Goal: Task Accomplishment & Management: Use online tool/utility

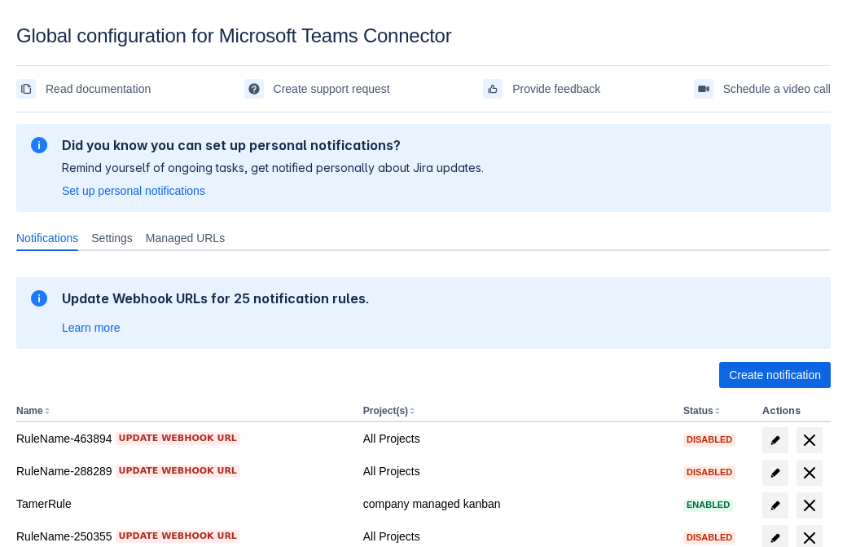
click at [775, 375] on span "Create notification" at bounding box center [775, 375] width 92 height 26
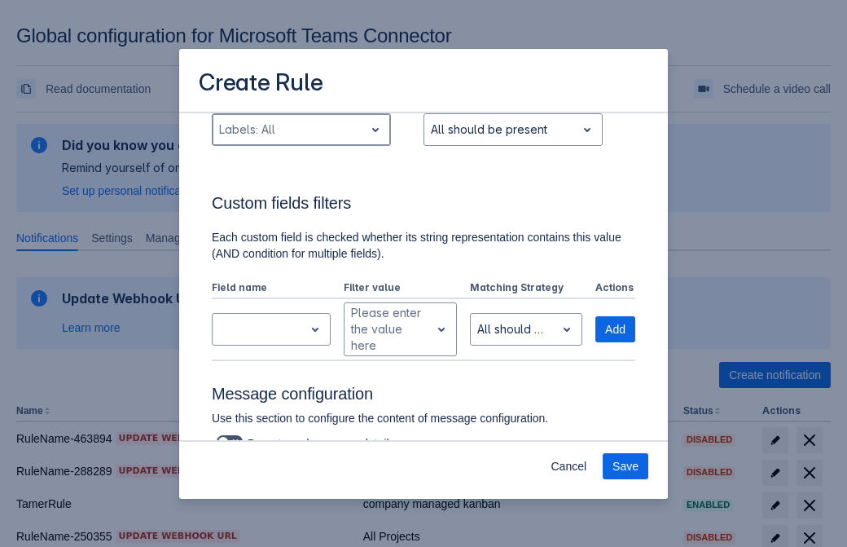
click at [301, 139] on div "Scrollable content" at bounding box center [288, 130] width 138 height 20
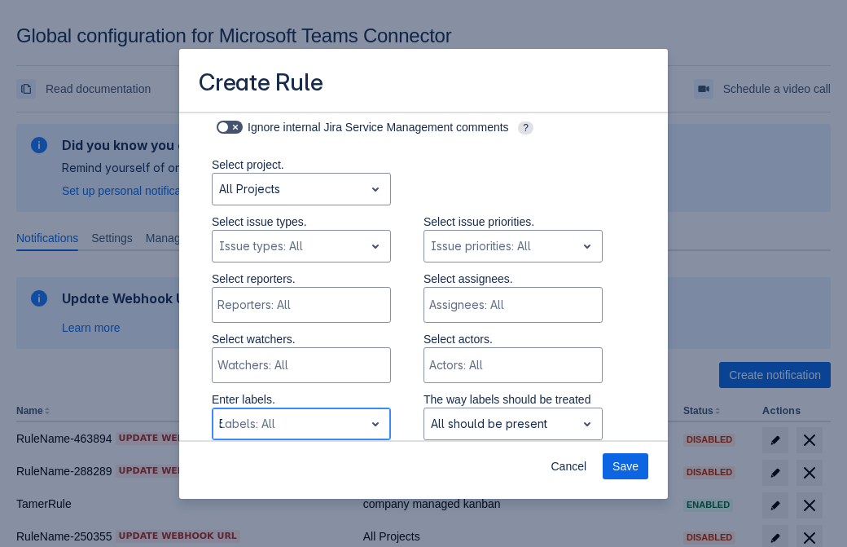
type input "523056_label"
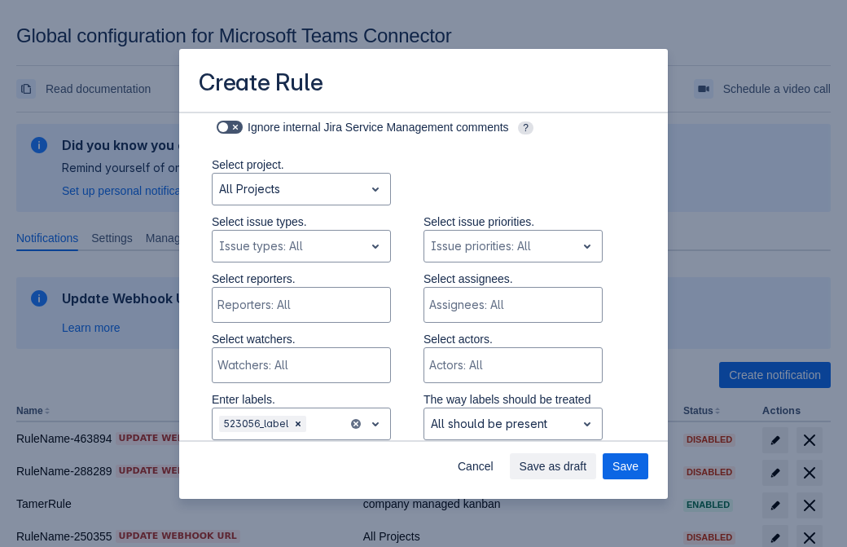
scroll to position [1067, 0]
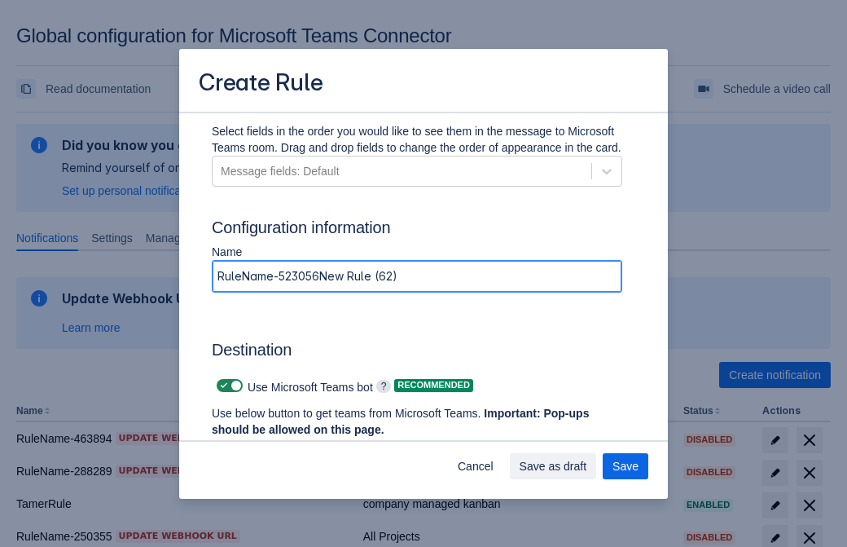
type input "RuleName-523056New Rule (62)"
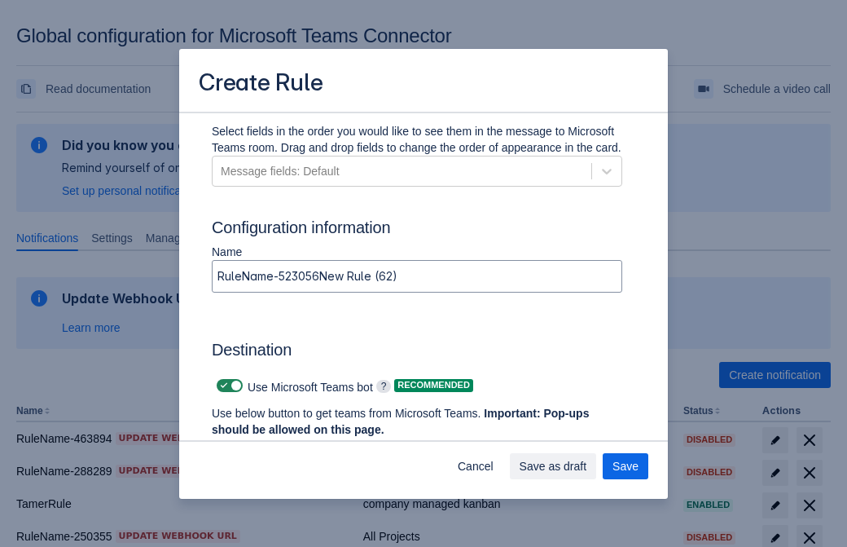
click at [222, 385] on span "Scrollable content" at bounding box center [223, 385] width 13 height 13
click at [222, 385] on input "Scrollable content" at bounding box center [222, 385] width 11 height 11
checkbox input "false"
click at [53, 459] on div "Create Rule Log into Microsoft Teams Please log into Microsoft Teams before set…" at bounding box center [423, 273] width 847 height 547
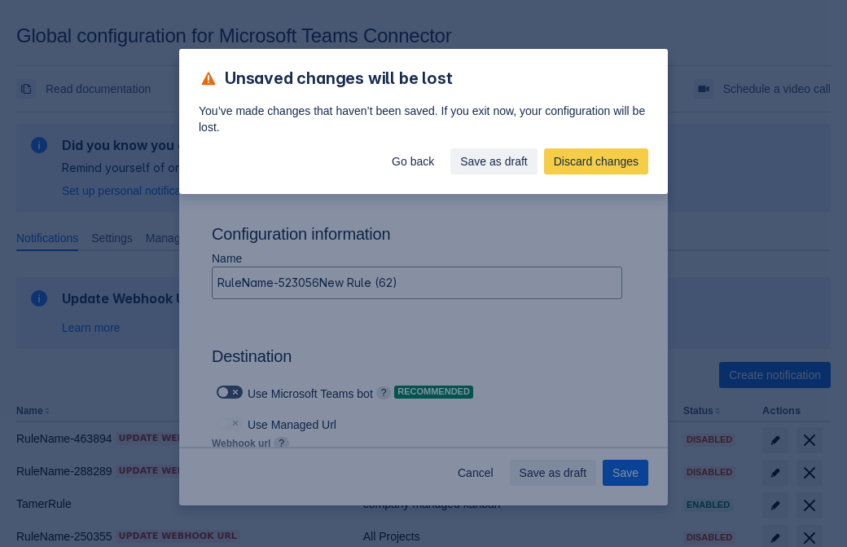
type input "https://prod-172.westeurope.logic.azure.com:443/workflows/ae977bb6ae334c9d95dfe…"
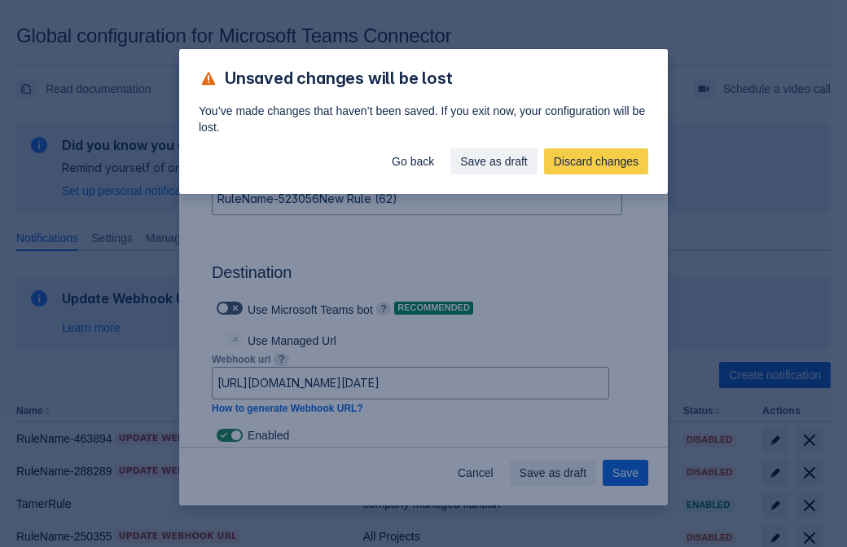
scroll to position [0, 0]
click at [626, 472] on div "Unsaved changes will be lost You’ve made changes that haven’t been saved. If yo…" at bounding box center [423, 273] width 847 height 547
click at [53, 459] on div "Unsaved changes will be lost You’ve made changes that haven’t been saved. If yo…" at bounding box center [423, 273] width 847 height 547
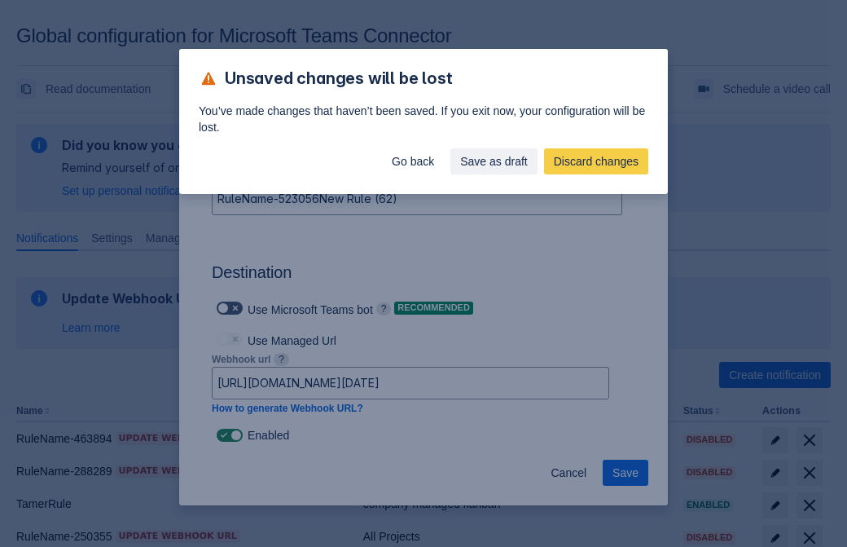
click at [53, 459] on div "Unsaved changes will be lost You’ve made changes that haven’t been saved. If yo…" at bounding box center [423, 273] width 847 height 547
